Goal: Task Accomplishment & Management: Manage account settings

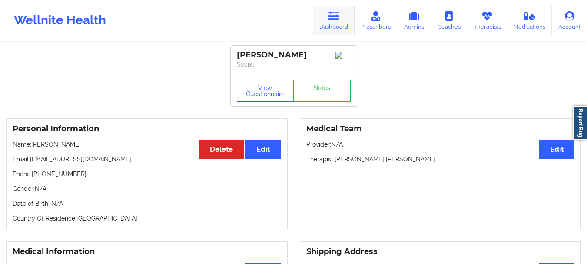
click at [336, 20] on icon at bounding box center [333, 16] width 11 height 10
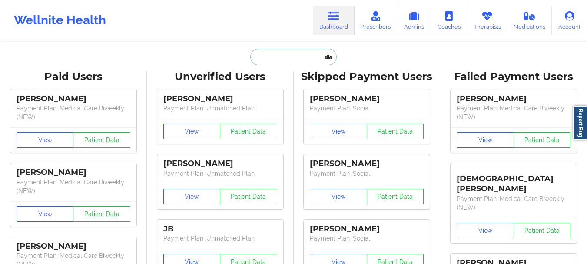
click at [292, 58] on input "text" at bounding box center [293, 57] width 86 height 17
paste input "[PERSON_NAME]"
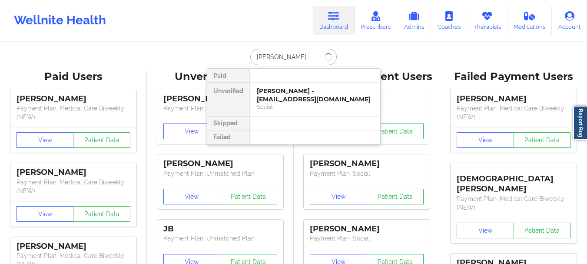
click at [263, 54] on input "[PERSON_NAME]" at bounding box center [293, 57] width 86 height 17
type input "[PERSON_NAME]"
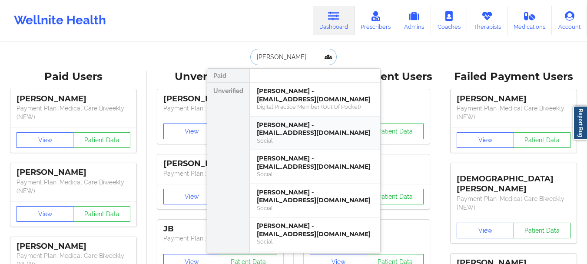
click at [302, 135] on div "[PERSON_NAME] - [EMAIL_ADDRESS][DOMAIN_NAME]" at bounding box center [315, 129] width 117 height 16
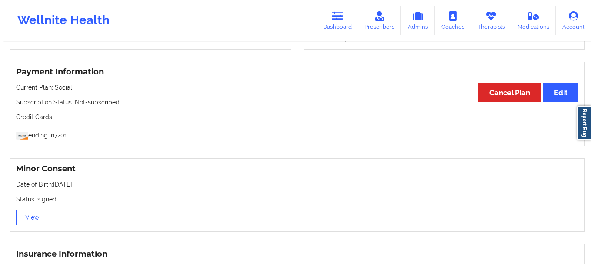
scroll to position [451, 0]
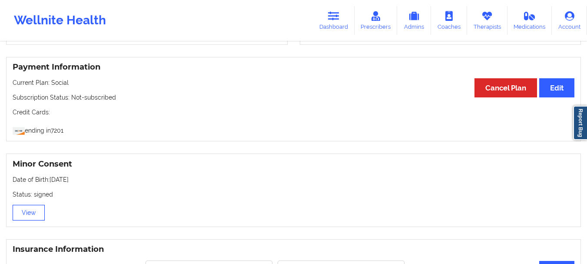
click at [29, 218] on button "View" at bounding box center [29, 213] width 32 height 16
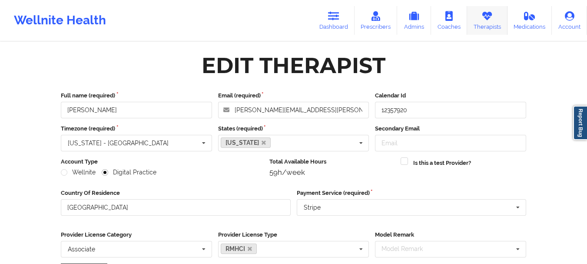
click at [495, 25] on link "Therapists" at bounding box center [487, 20] width 40 height 29
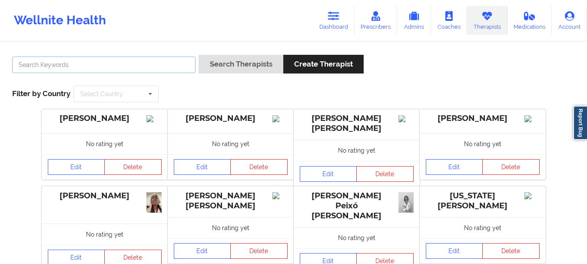
click at [88, 63] on input "text" at bounding box center [104, 65] width 184 height 17
paste input "Cazeau"
type input "Cazeau"
click at [199, 55] on button "Search Therapists" at bounding box center [241, 64] width 84 height 19
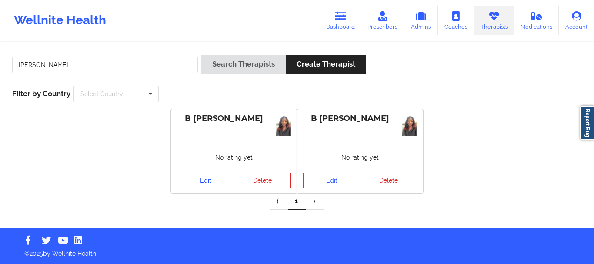
click at [216, 178] on link "Edit" at bounding box center [205, 181] width 57 height 16
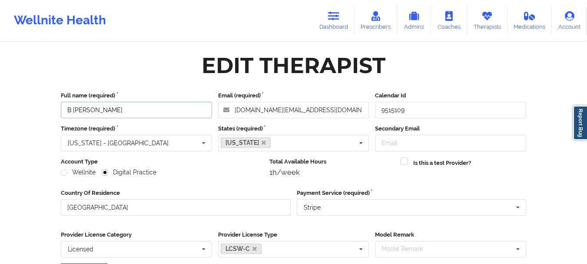
drag, startPoint x: 129, startPoint y: 110, endPoint x: 73, endPoint y: 109, distance: 55.7
click at [73, 109] on input "B Winnifred Cazeau" at bounding box center [136, 110] width 151 height 17
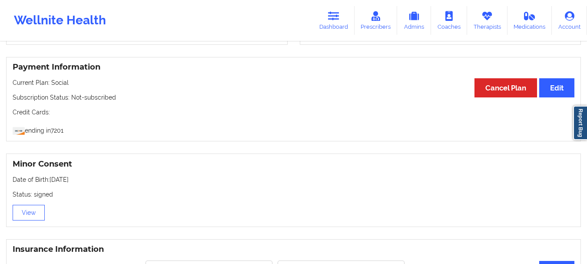
scroll to position [451, 0]
click at [340, 17] on icon at bounding box center [333, 16] width 11 height 10
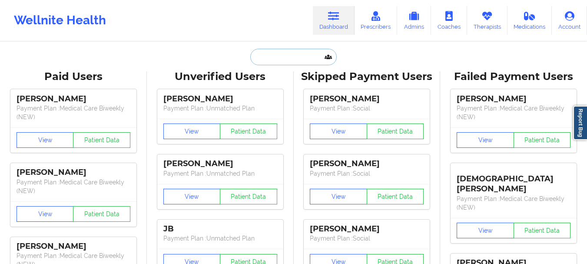
click at [289, 59] on input "text" at bounding box center [293, 57] width 86 height 17
paste input "Trinity Strother"
type input "Trinity Strother"
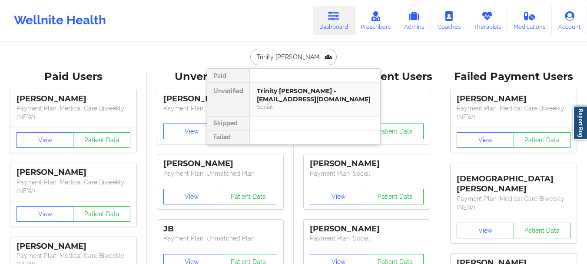
click at [277, 99] on div "Trinity Strother - trinitylisette@gmail.com" at bounding box center [315, 95] width 117 height 16
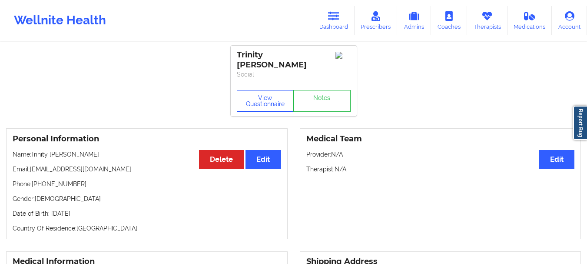
click at [249, 92] on button "View Questionnaire" at bounding box center [265, 101] width 57 height 22
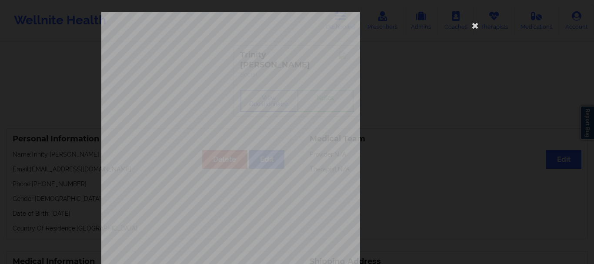
scroll to position [151, 0]
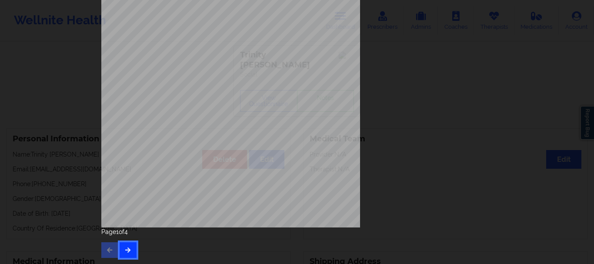
click at [128, 254] on button "button" at bounding box center [128, 250] width 17 height 16
click at [127, 249] on icon "button" at bounding box center [127, 249] width 7 height 5
